Goal: Subscribe to service/newsletter

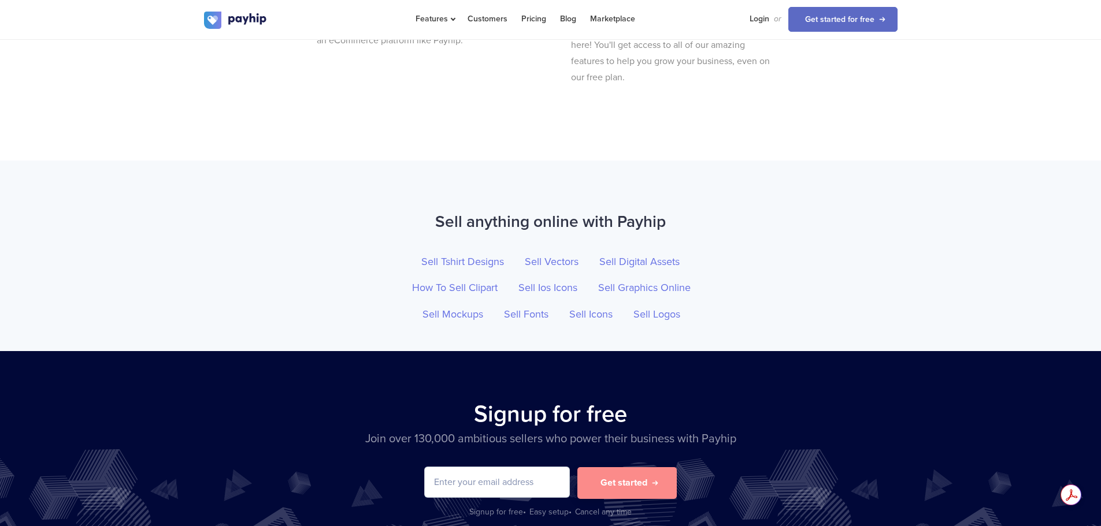
scroll to position [3867, 0]
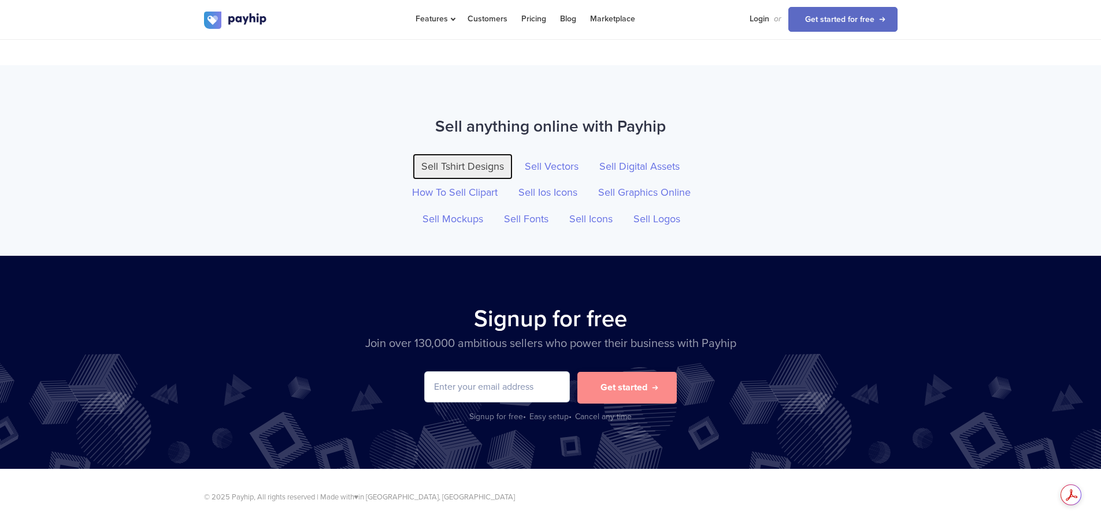
click at [432, 173] on link "Sell Tshirt Designs" at bounding box center [463, 167] width 100 height 27
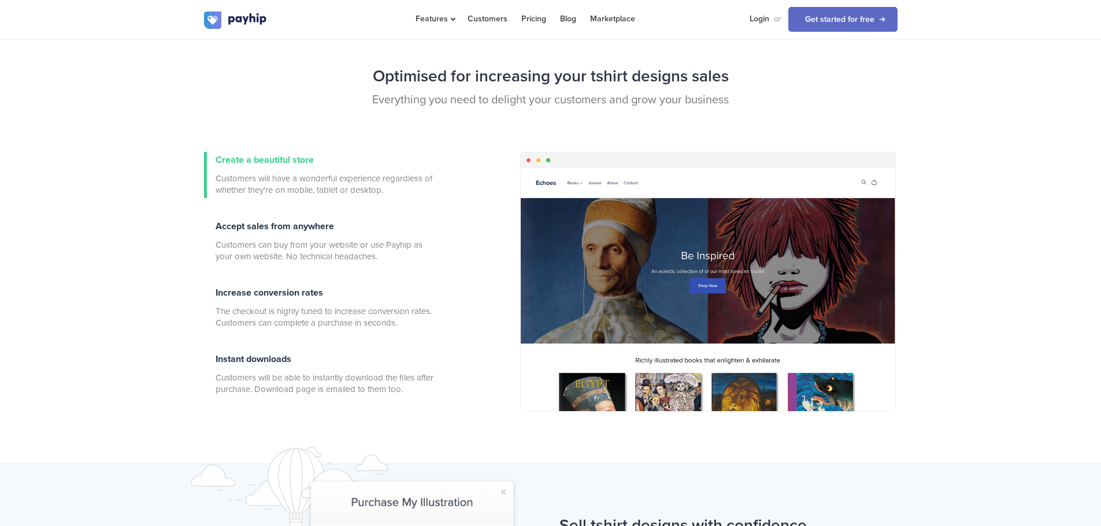
scroll to position [116, 0]
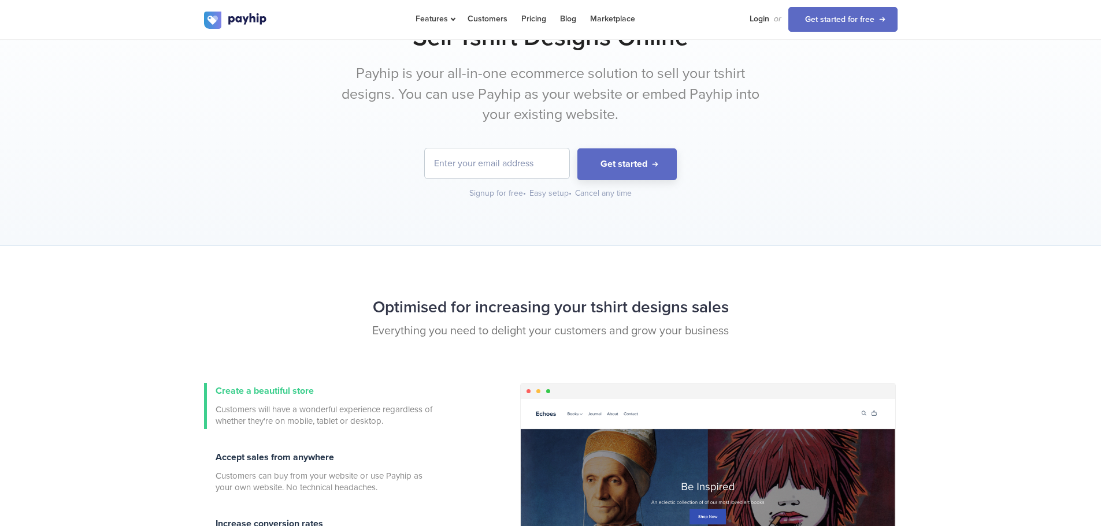
click at [515, 165] on input "email" at bounding box center [497, 164] width 144 height 30
type input "ahnnaimul@gmail.com"
click at [618, 169] on button "Get started" at bounding box center [626, 165] width 99 height 32
